Goal: Information Seeking & Learning: Find specific fact

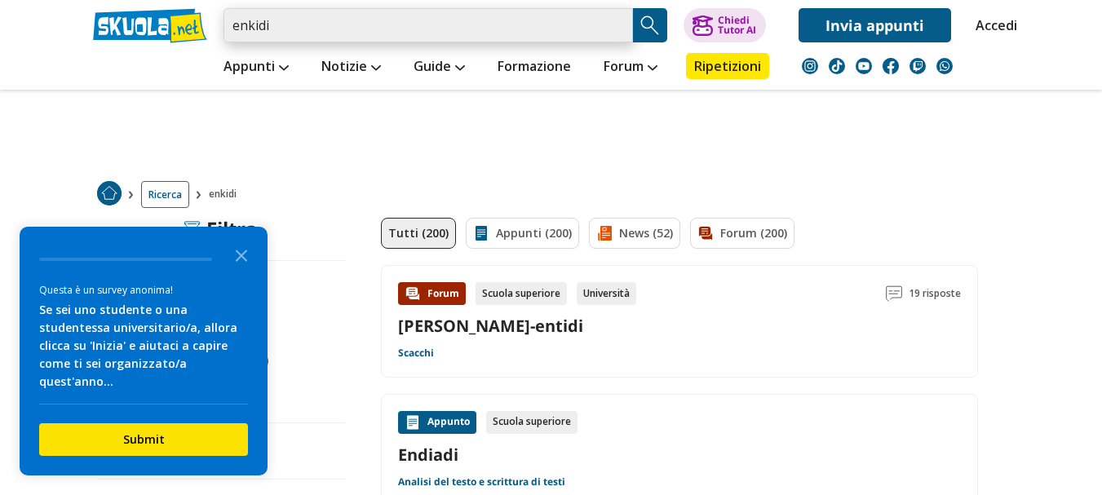
click at [300, 16] on input "enkidi" at bounding box center [429, 25] width 410 height 34
click at [276, 29] on input "enkidi" at bounding box center [429, 25] width 410 height 34
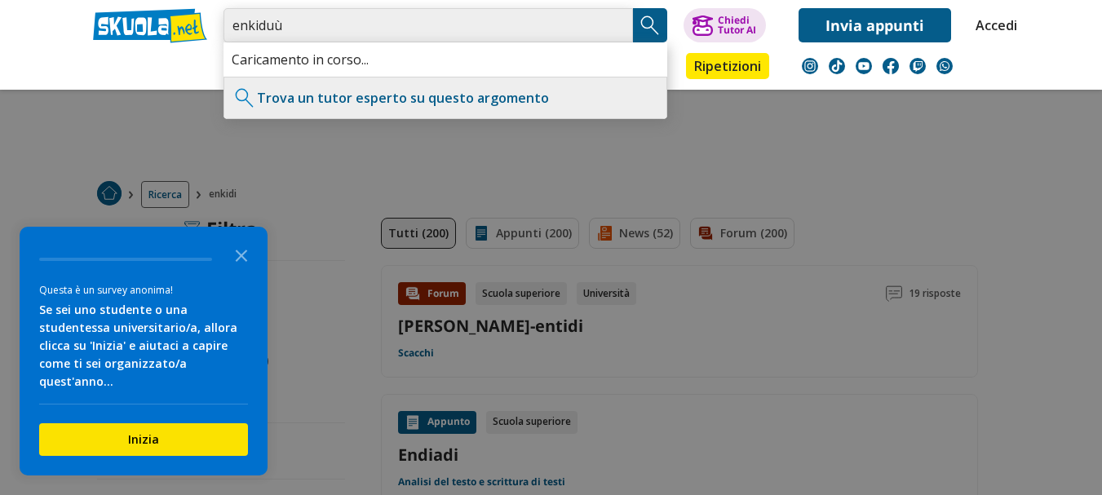
type input "enkidu"
